Goal: Task Accomplishment & Management: Manage account settings

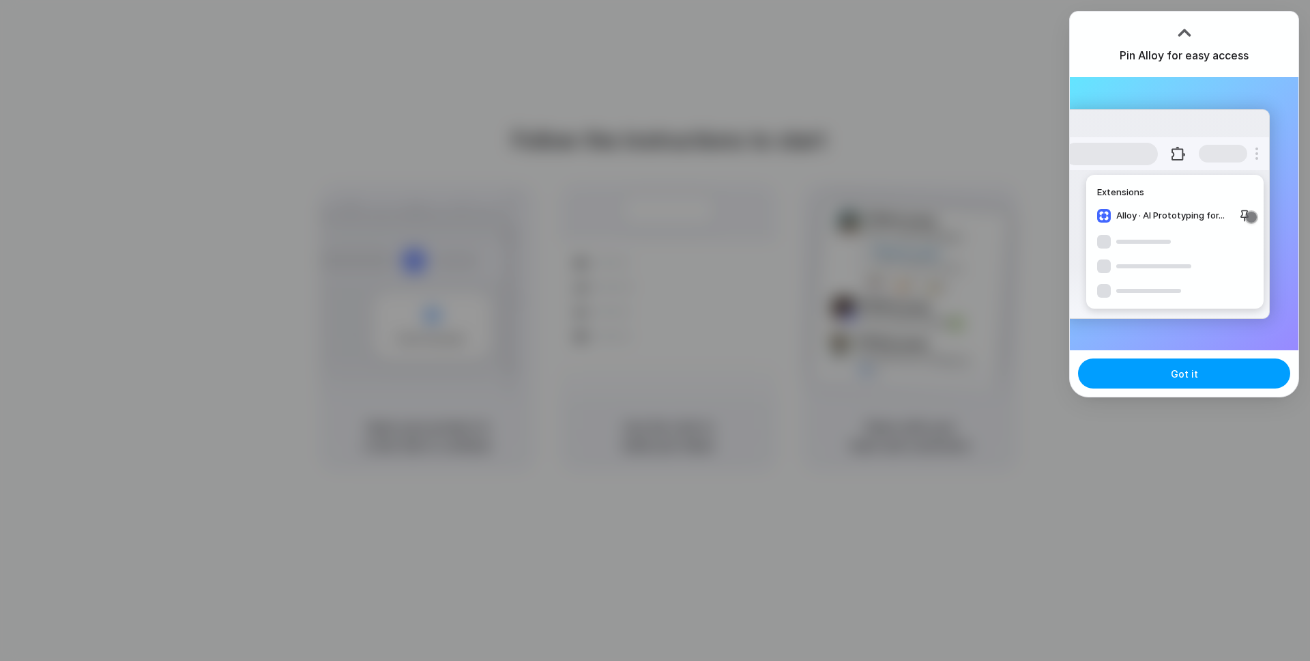
click at [1134, 378] on button "Got it" at bounding box center [1184, 373] width 212 height 30
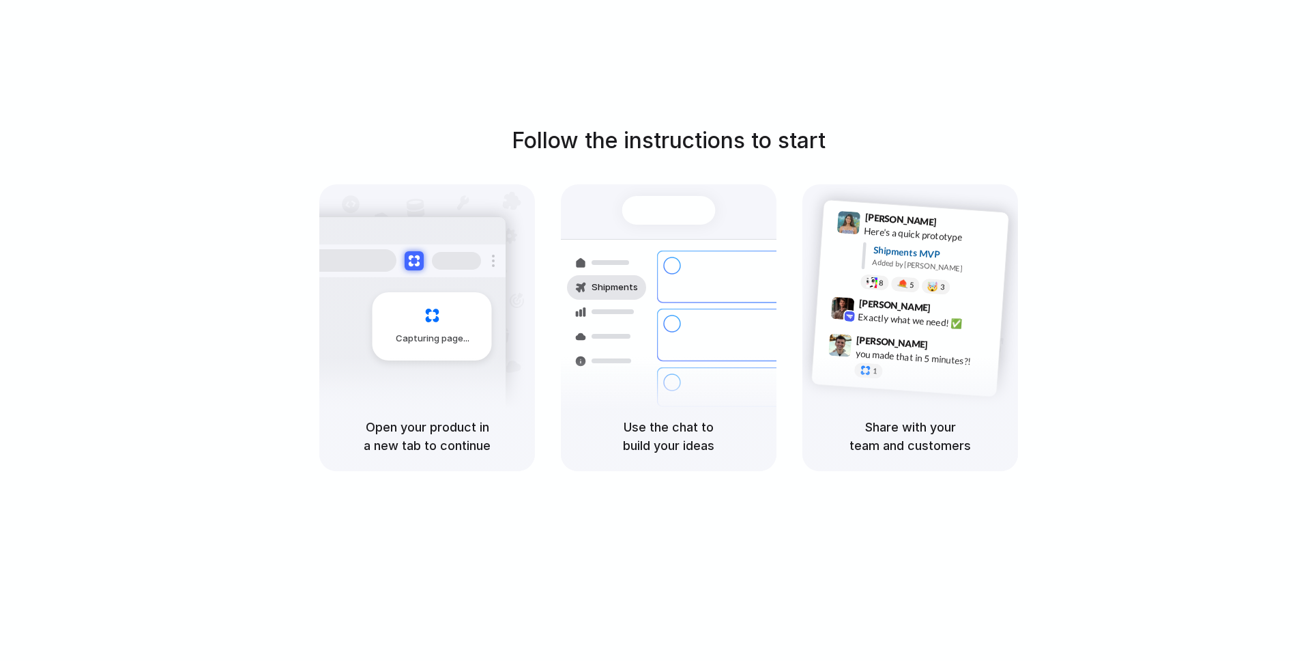
click at [853, 100] on div "Follow the instructions to start Capturing page Open your product in a new tab …" at bounding box center [669, 344] width 1338 height 688
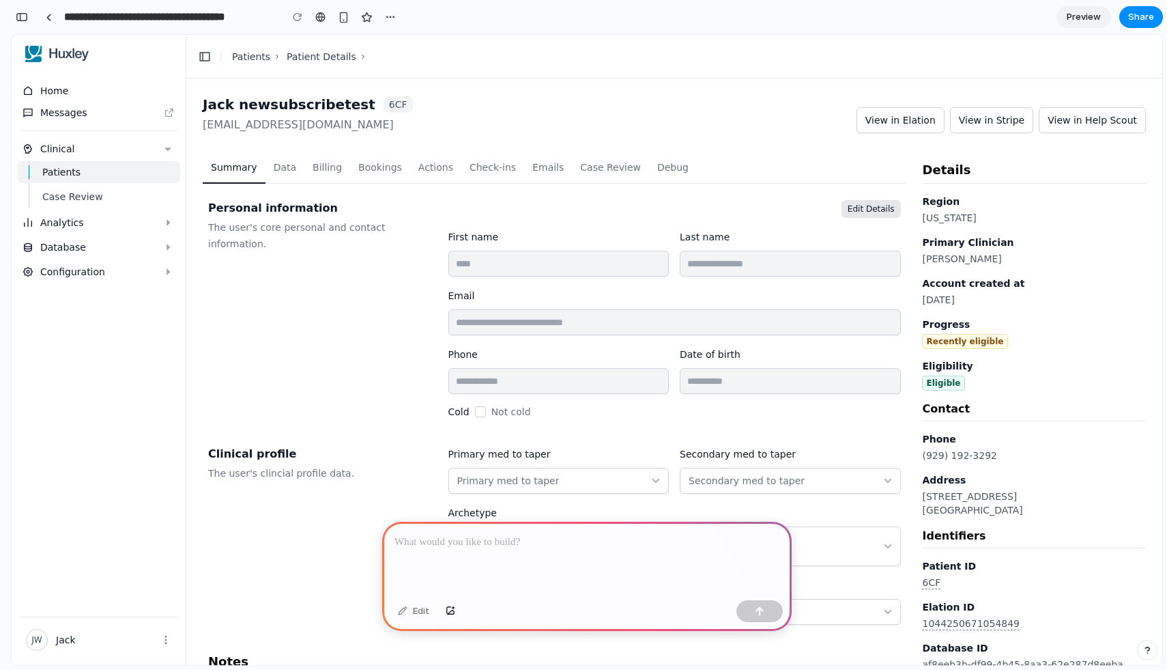
click at [579, 556] on div at bounding box center [587, 557] width 410 height 73
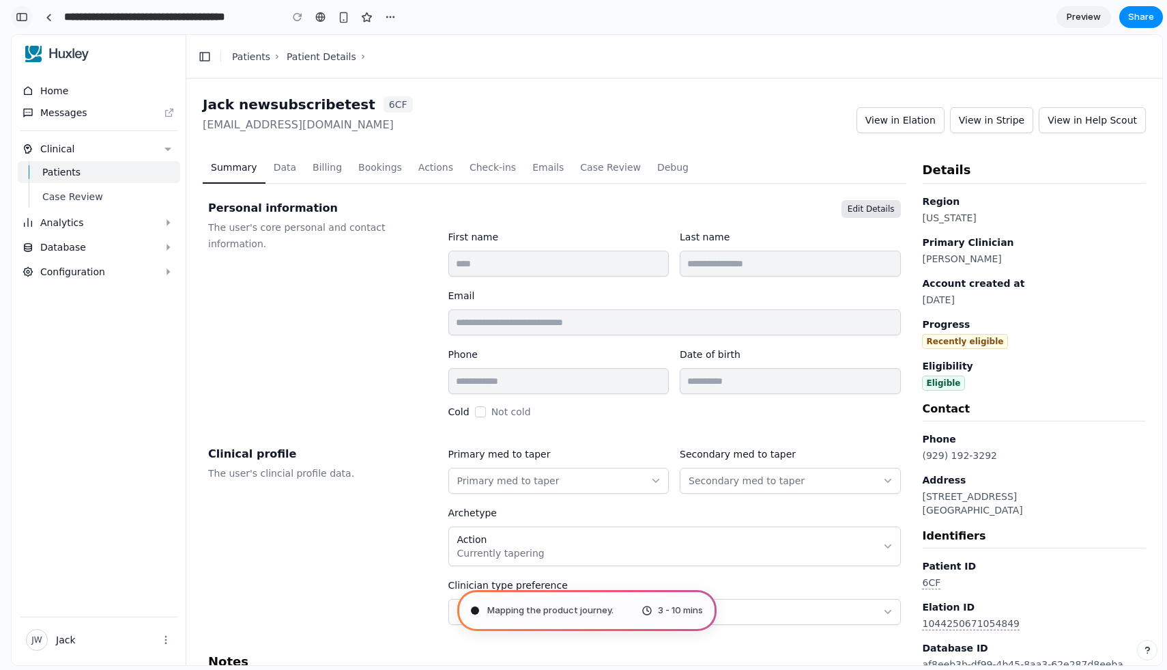
click at [25, 12] on div "button" at bounding box center [22, 17] width 12 height 10
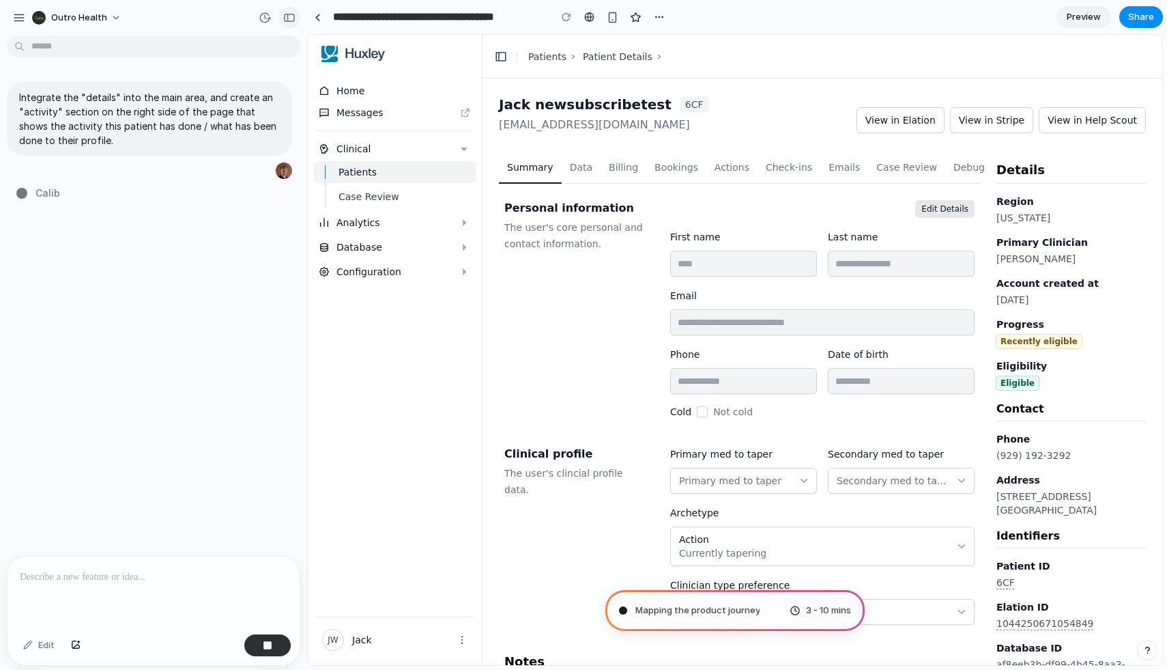
click at [288, 20] on div "button" at bounding box center [289, 18] width 12 height 10
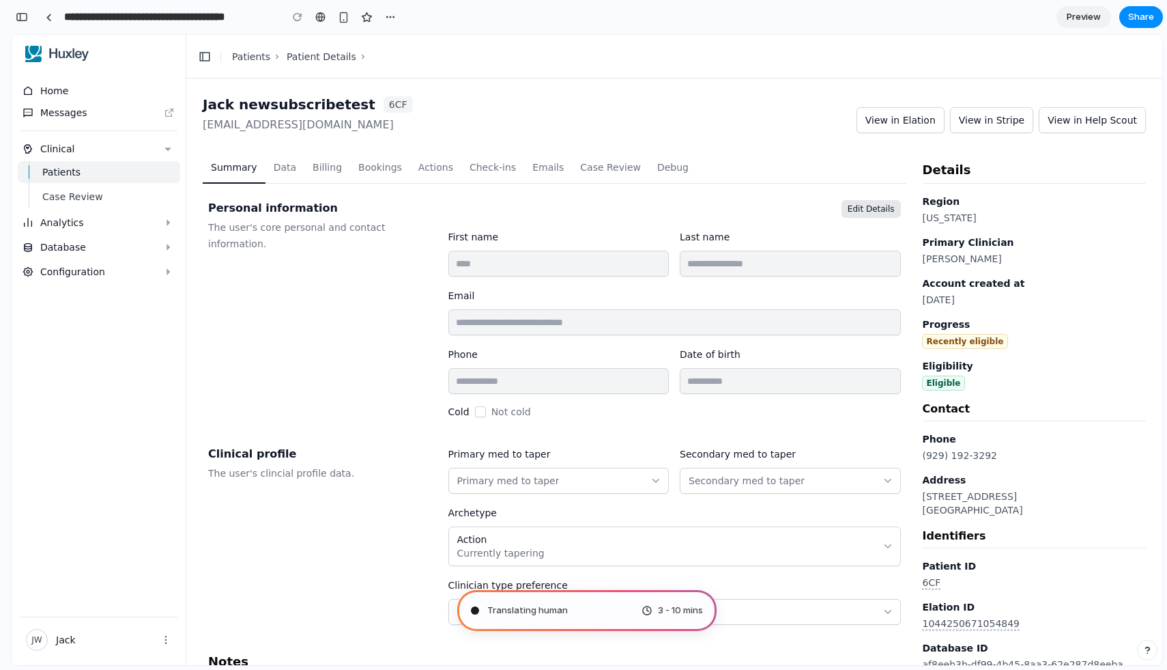
type input "**********"
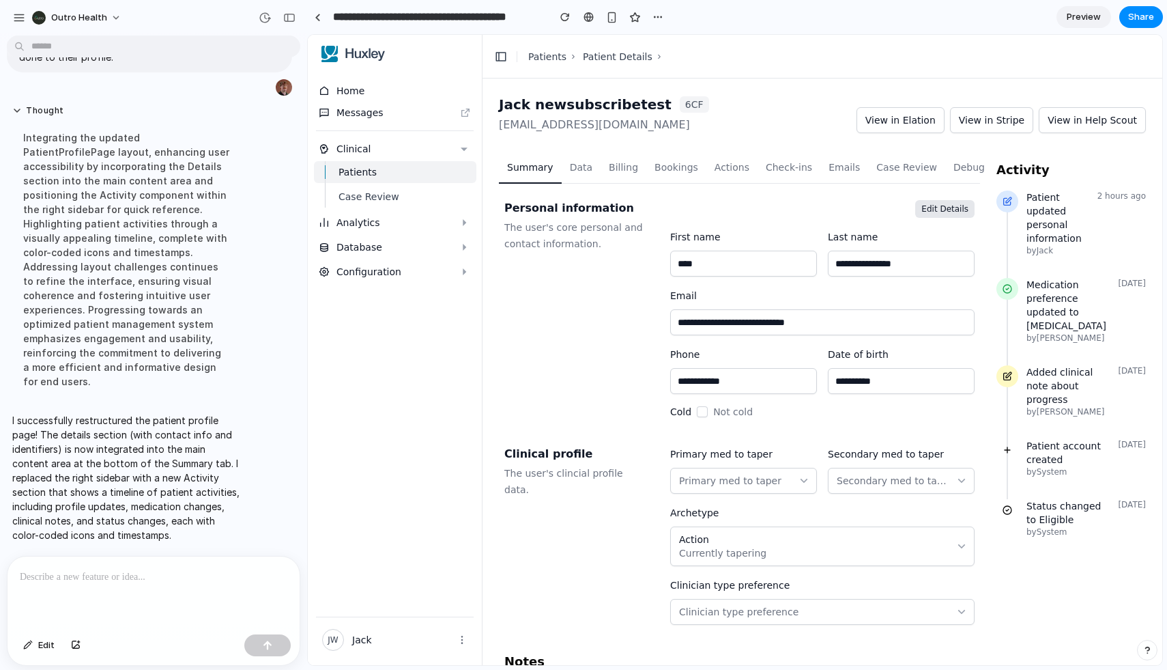
scroll to position [70, 0]
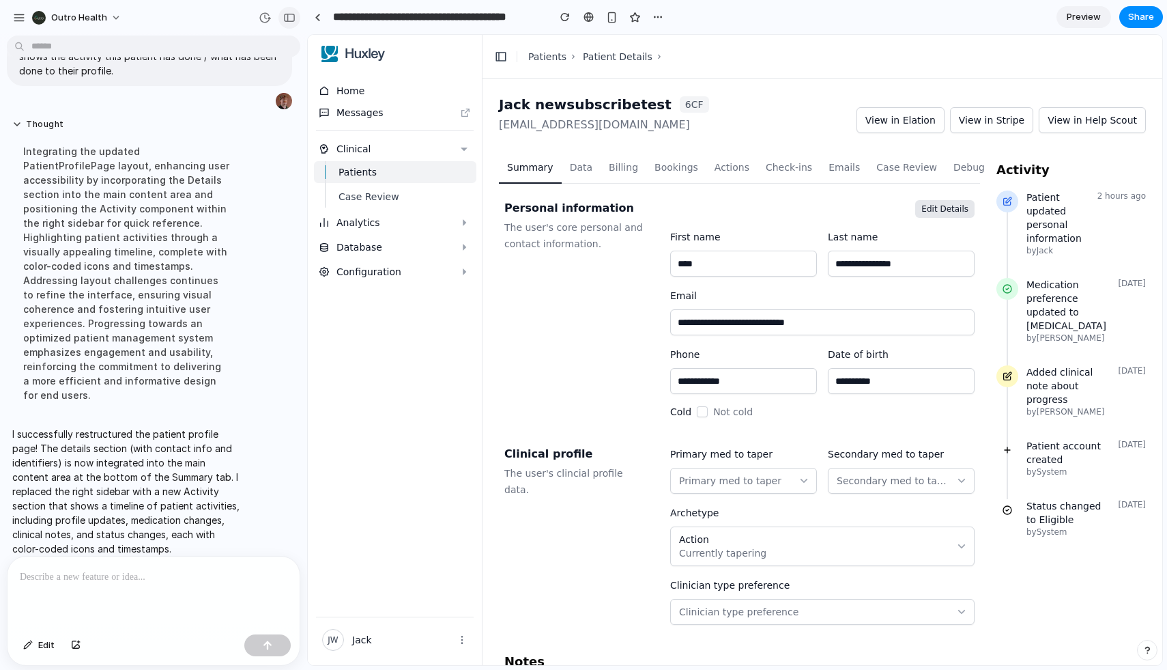
click at [286, 9] on button "button" at bounding box center [289, 18] width 22 height 22
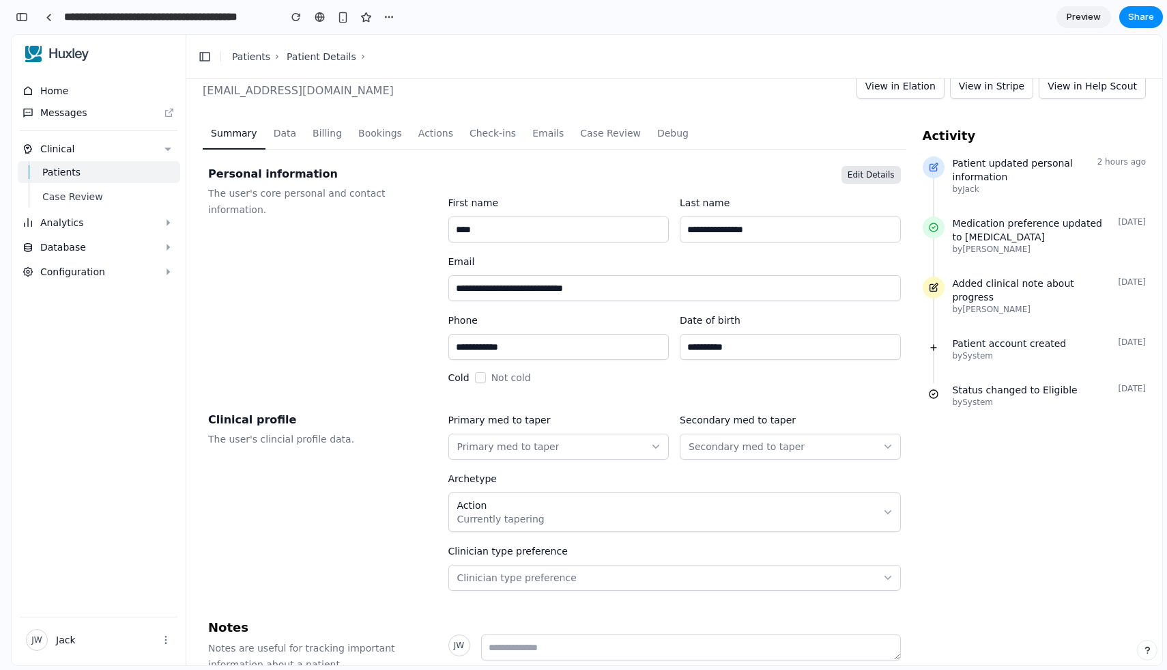
scroll to position [0, 0]
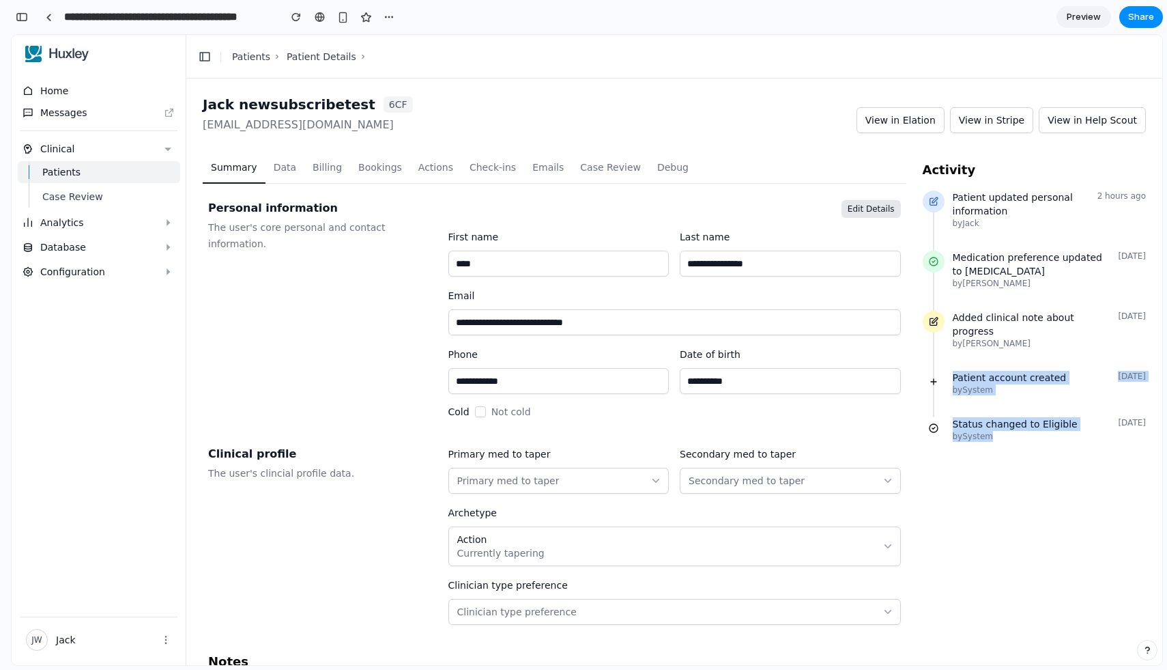
drag, startPoint x: 953, startPoint y: 377, endPoint x: 1074, endPoint y: 457, distance: 144.8
click at [1074, 457] on ul "Patient updated personal information by Jack 2 hours ago Medication preference …" at bounding box center [1035, 326] width 224 height 273
click at [1074, 457] on div "Status changed to Eligible by System 1 week ago" at bounding box center [1035, 440] width 224 height 46
click at [283, 171] on button "Data" at bounding box center [284, 171] width 39 height 23
click at [315, 171] on button "Billing" at bounding box center [327, 171] width 46 height 23
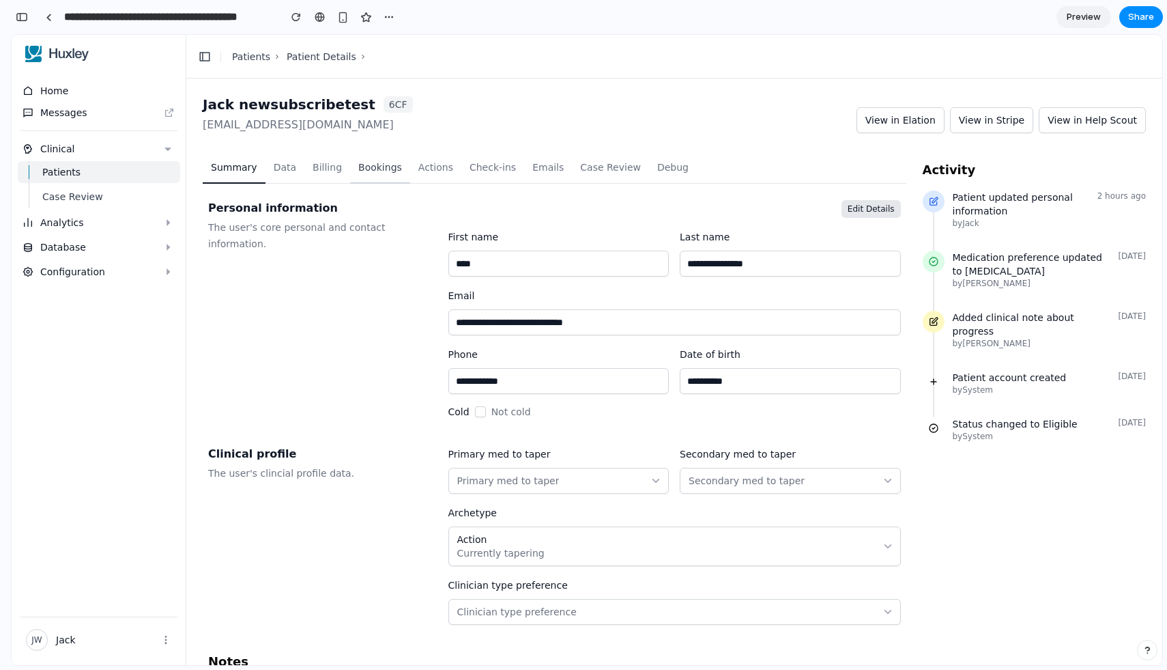
click at [397, 171] on button "Bookings" at bounding box center [380, 171] width 60 height 23
click at [482, 171] on button "Check-ins" at bounding box center [492, 171] width 63 height 23
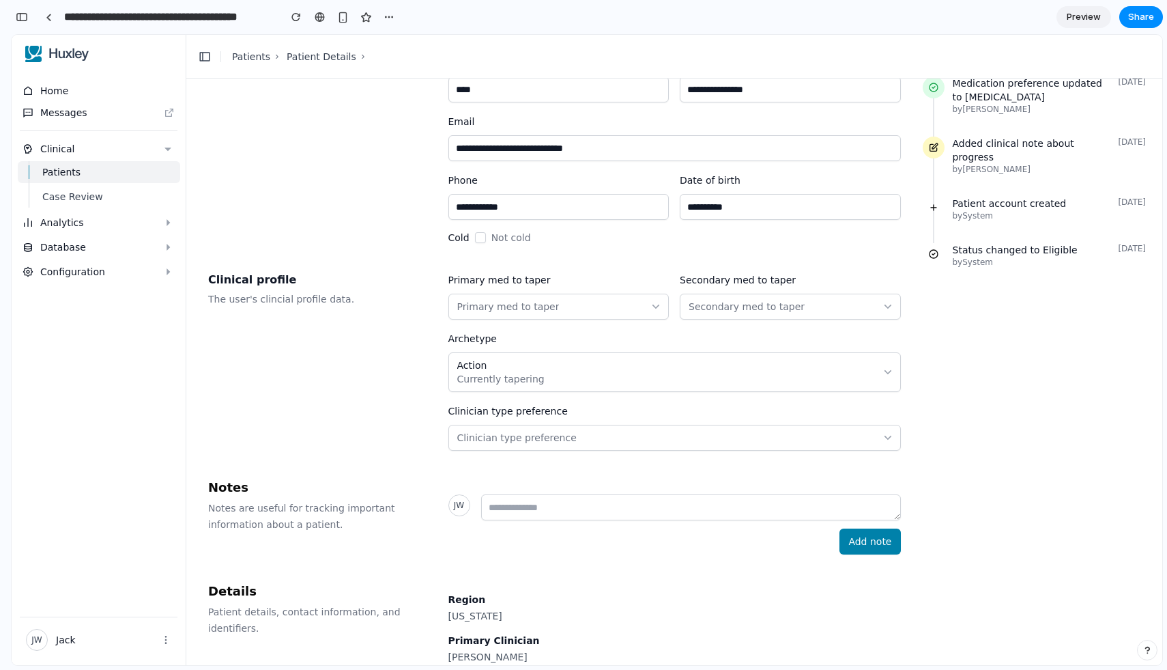
scroll to position [151, 0]
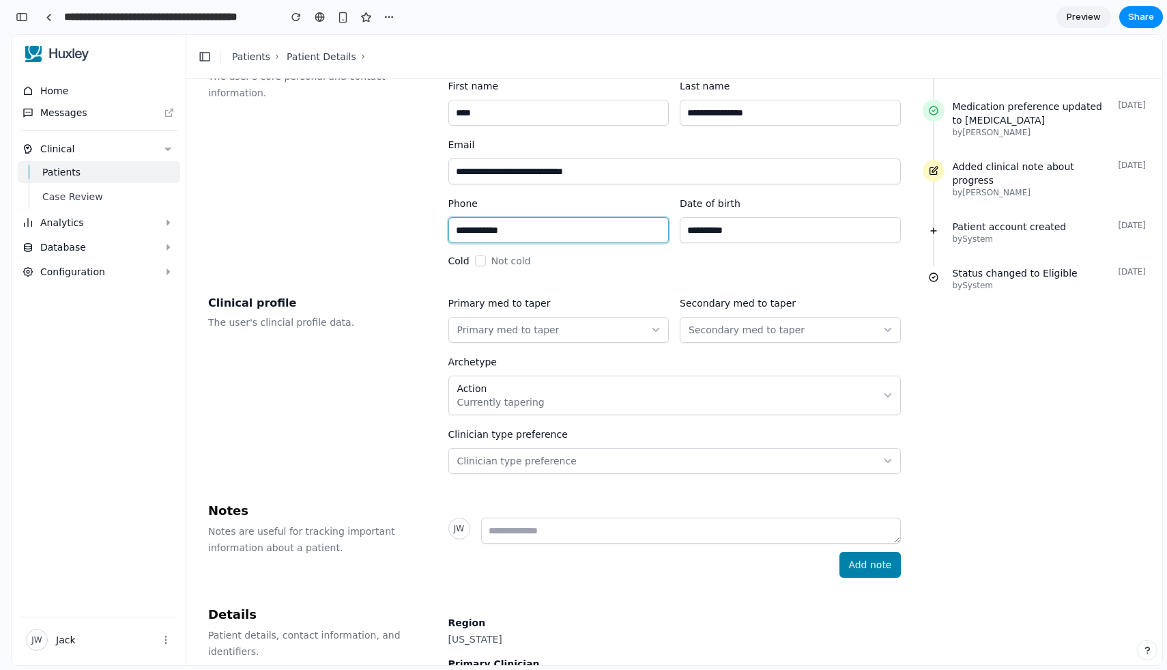
click at [579, 235] on input "**********" at bounding box center [558, 230] width 221 height 26
click at [738, 232] on input "**********" at bounding box center [790, 230] width 221 height 26
click at [736, 246] on div "**********" at bounding box center [674, 173] width 452 height 190
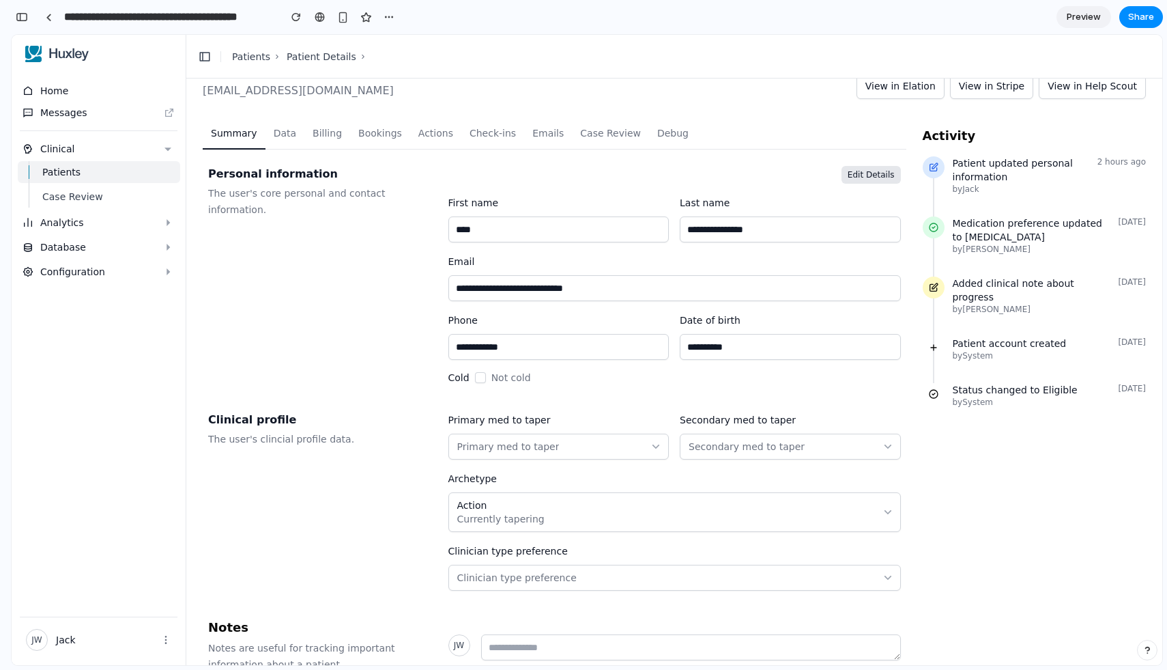
scroll to position [0, 0]
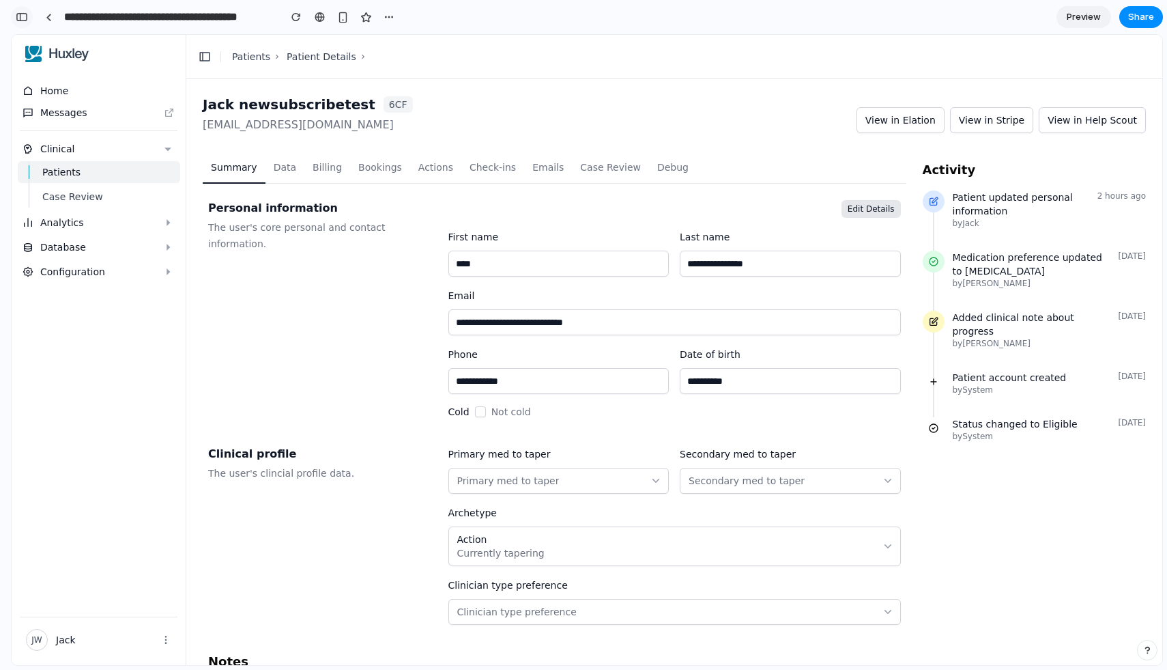
click at [19, 18] on div "button" at bounding box center [22, 17] width 12 height 10
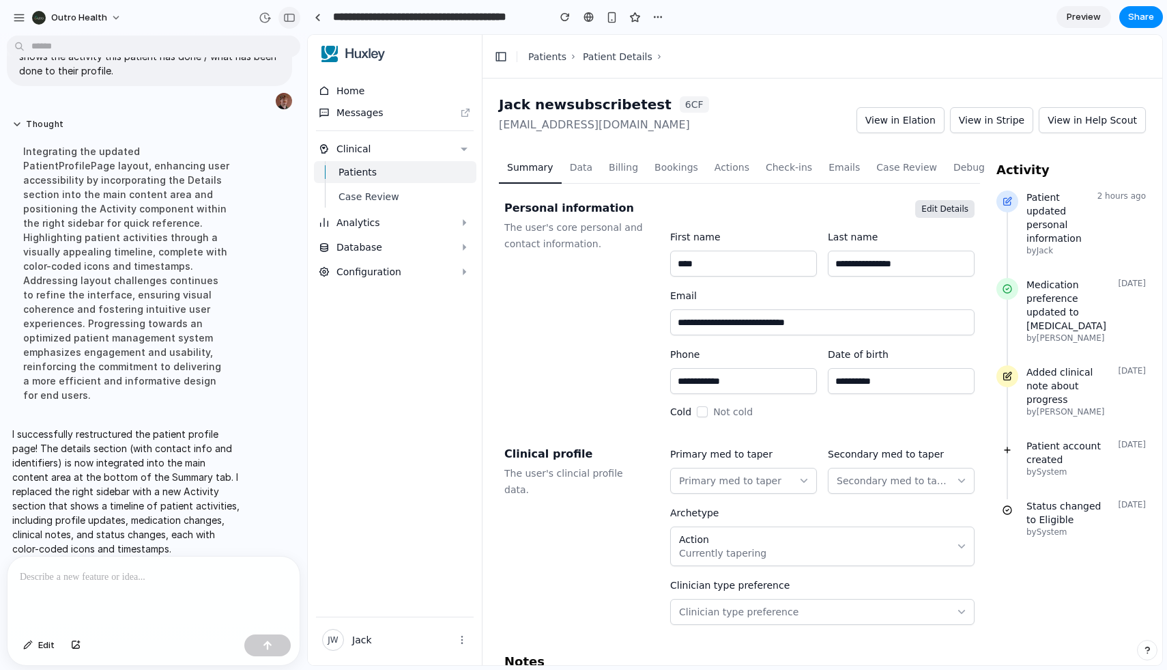
click at [288, 23] on button "button" at bounding box center [289, 18] width 22 height 22
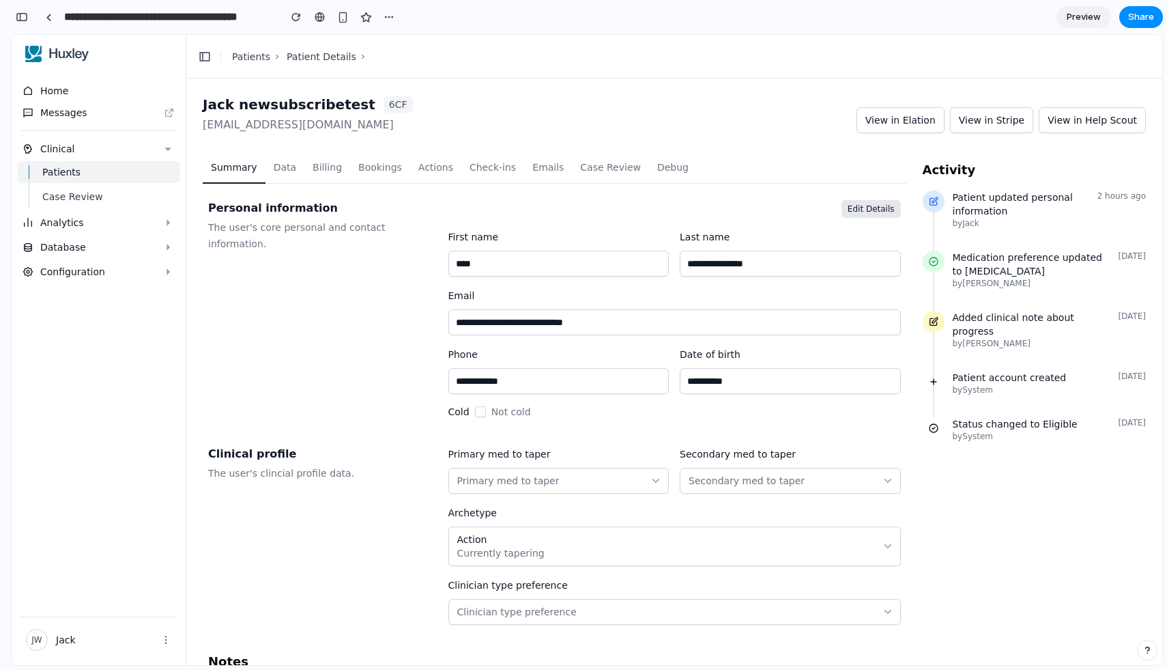
scroll to position [815, 0]
